Goal: Transaction & Acquisition: Purchase product/service

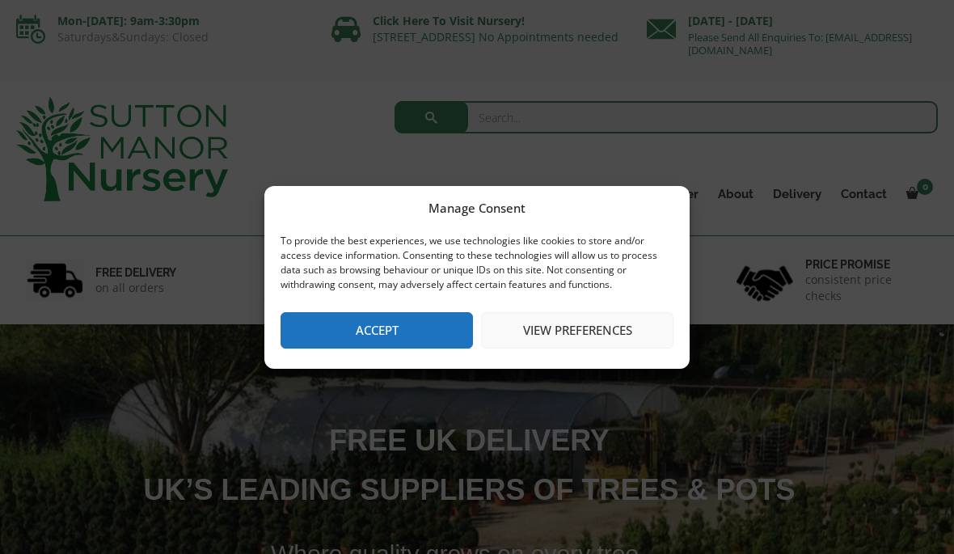
click at [634, 319] on button "View preferences" at bounding box center [577, 330] width 193 height 36
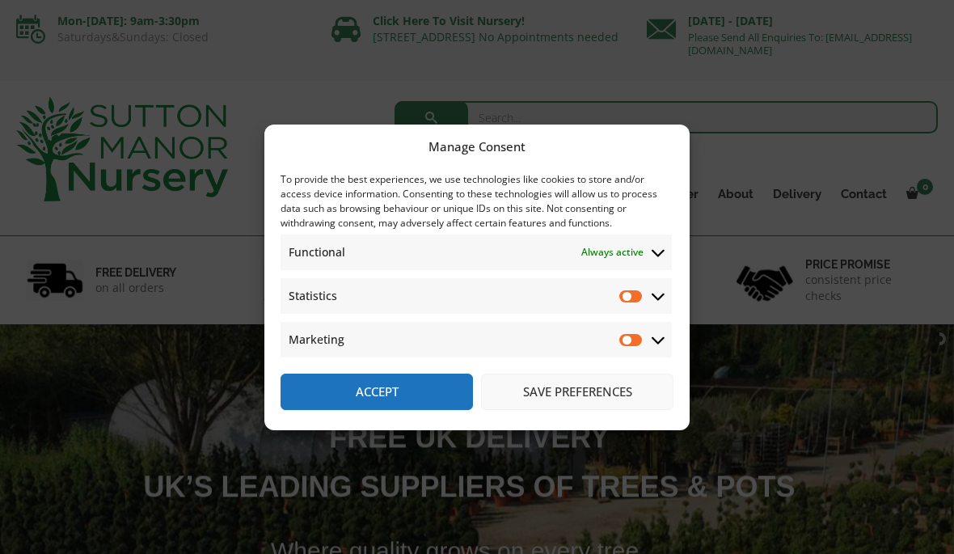
click at [638, 303] on input "Statistics" at bounding box center [632, 296] width 24 height 16
checkbox input "true"
click at [642, 343] on input "Marketing" at bounding box center [632, 340] width 24 height 16
click at [641, 341] on input "Marketing" at bounding box center [632, 340] width 24 height 16
checkbox input "false"
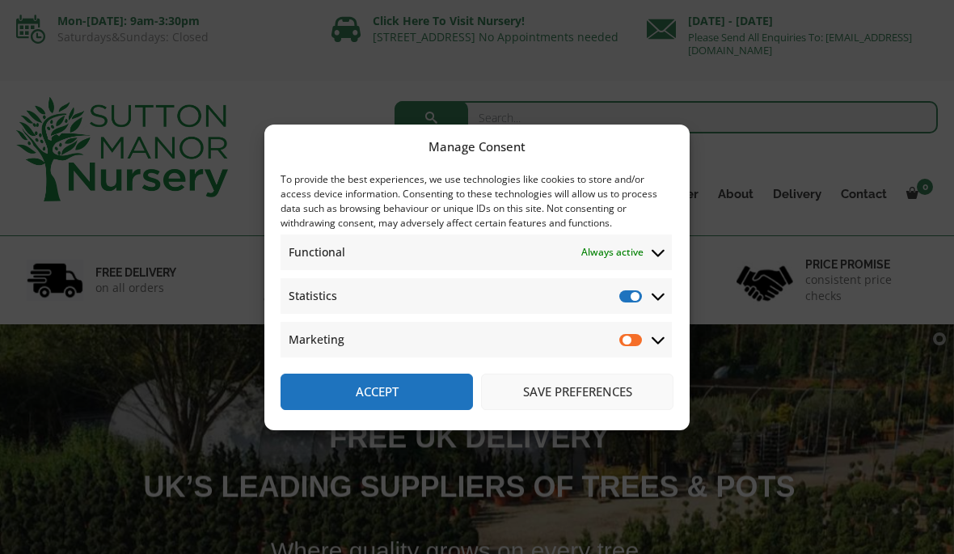
click at [637, 296] on input "Statistics" at bounding box center [632, 296] width 24 height 16
checkbox input "false"
click at [624, 399] on button "Save preferences" at bounding box center [577, 392] width 193 height 36
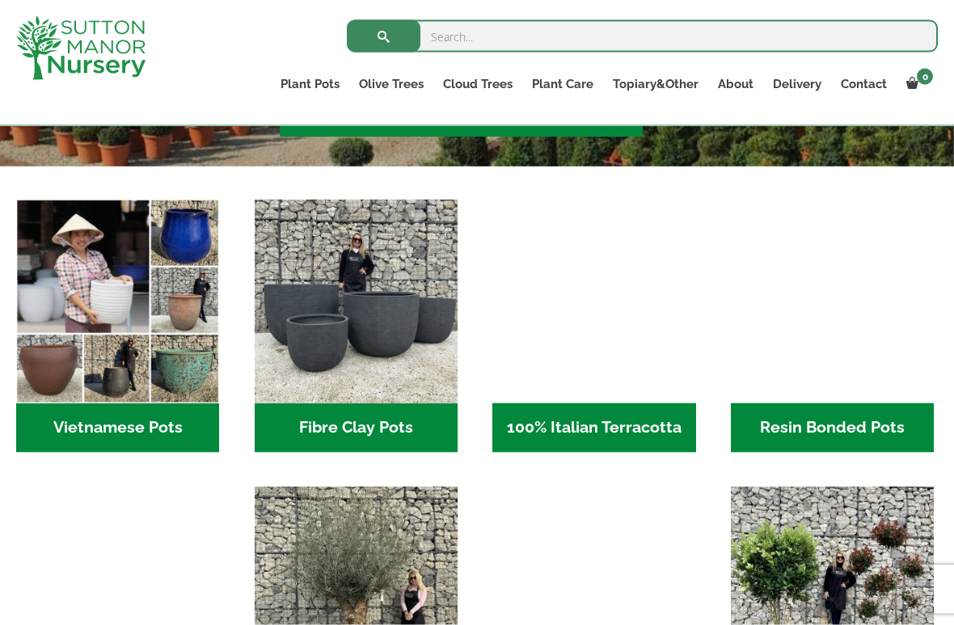
scroll to position [468, 0]
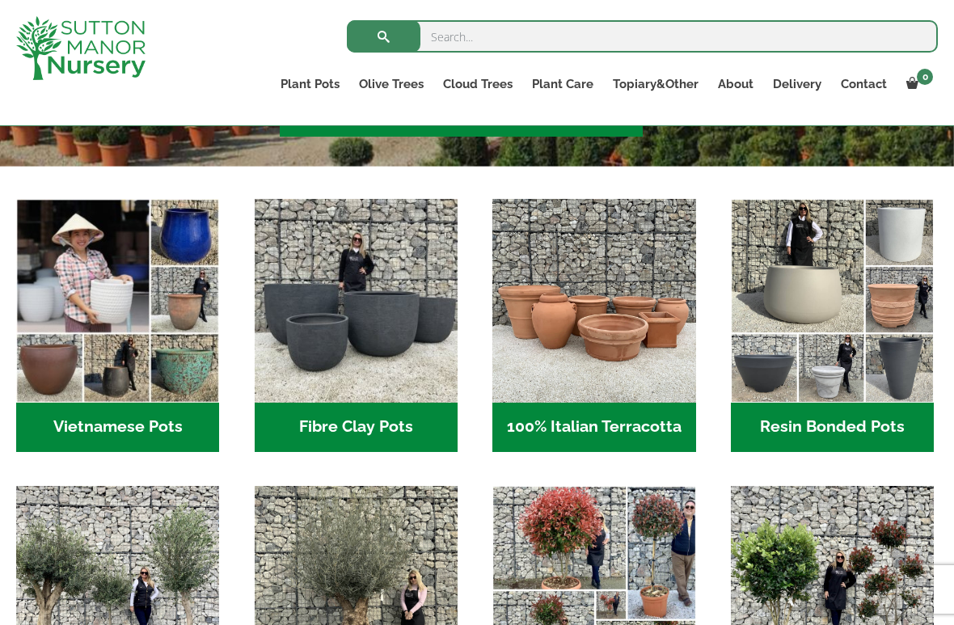
click at [414, 376] on img "Visit product category Fibre Clay Pots" at bounding box center [356, 300] width 203 height 203
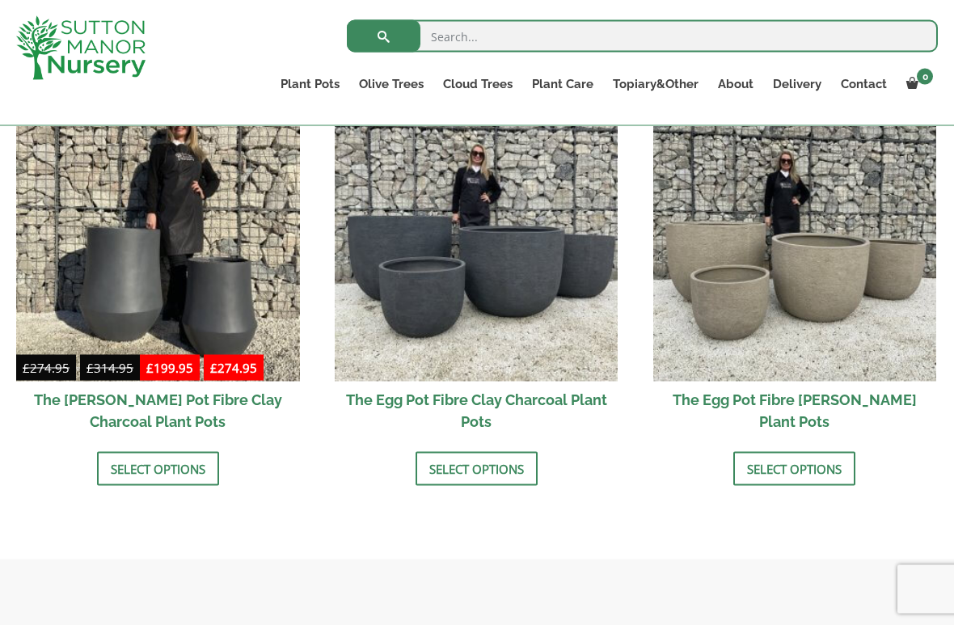
scroll to position [552, 0]
click at [531, 480] on link "Select options" at bounding box center [477, 468] width 122 height 34
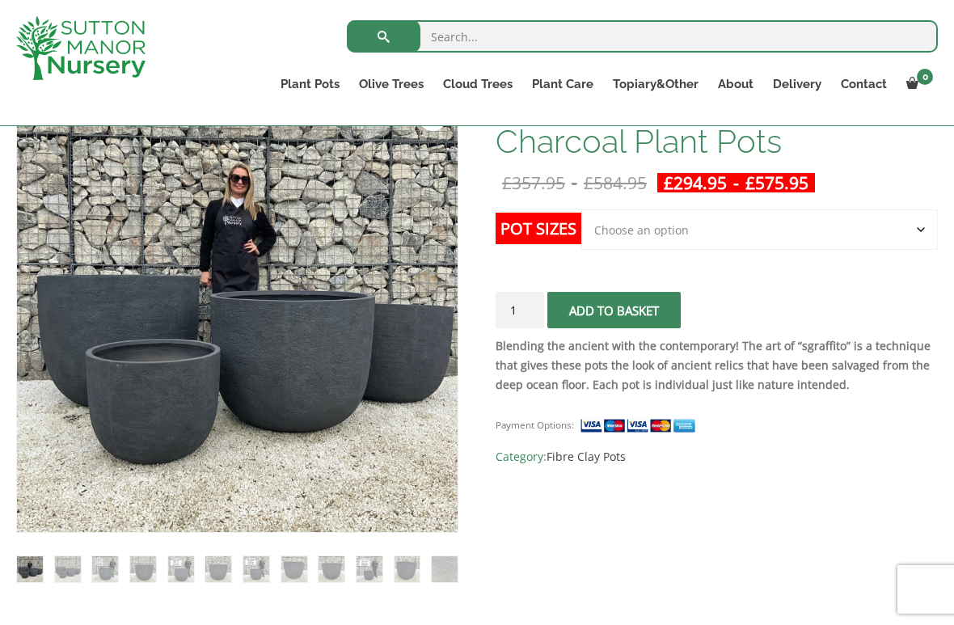
scroll to position [288, 0]
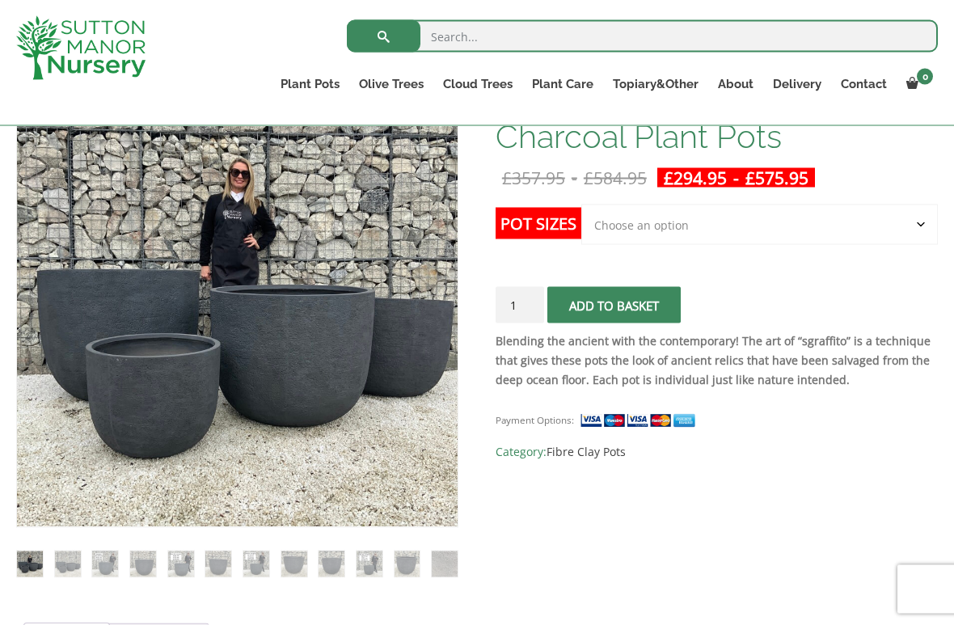
click at [920, 226] on select "Choose an option Click here to buy the 5th To Largest Pot In The Picture Click …" at bounding box center [760, 225] width 357 height 40
select select "Click here to buy the 3rd To Largest Pot In The Picture"
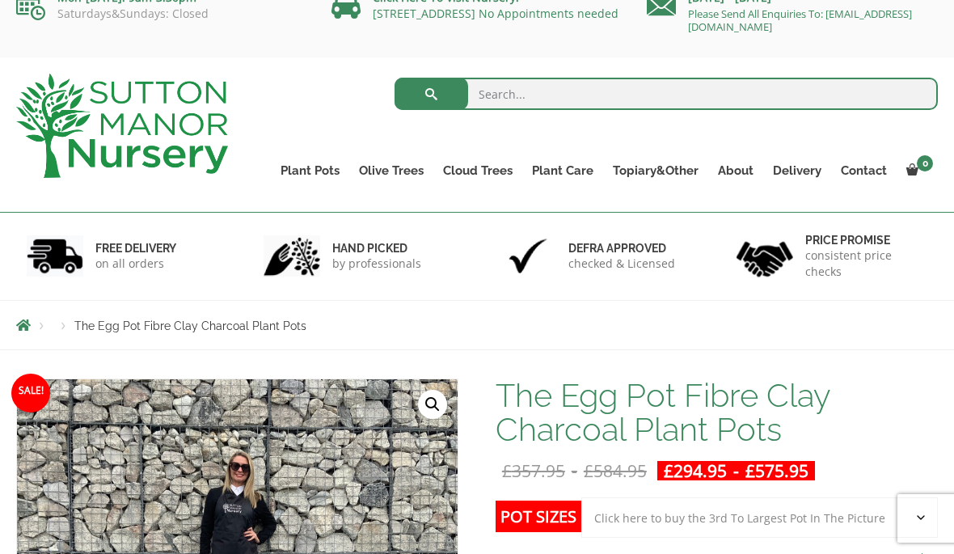
scroll to position [0, 0]
